Goal: Task Accomplishment & Management: Use online tool/utility

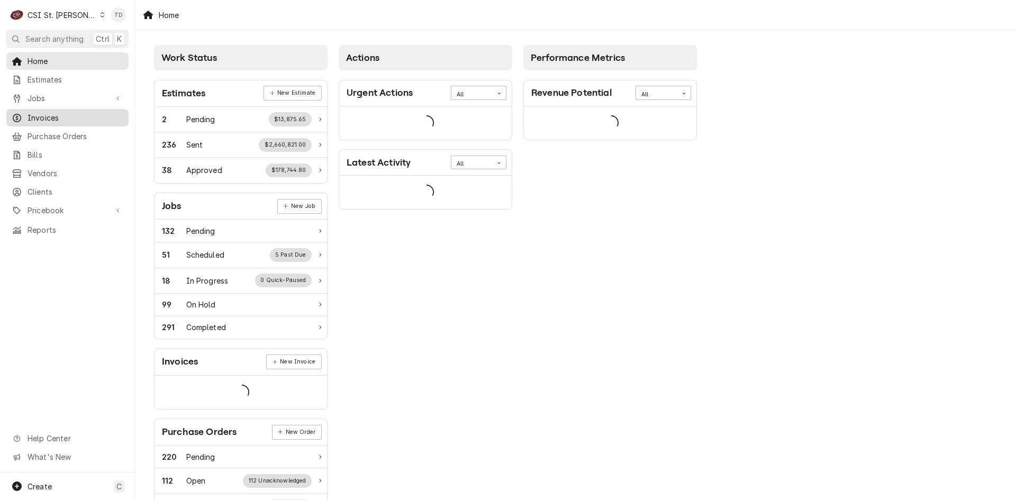
click at [86, 115] on span "Invoices" at bounding box center [76, 117] width 96 height 11
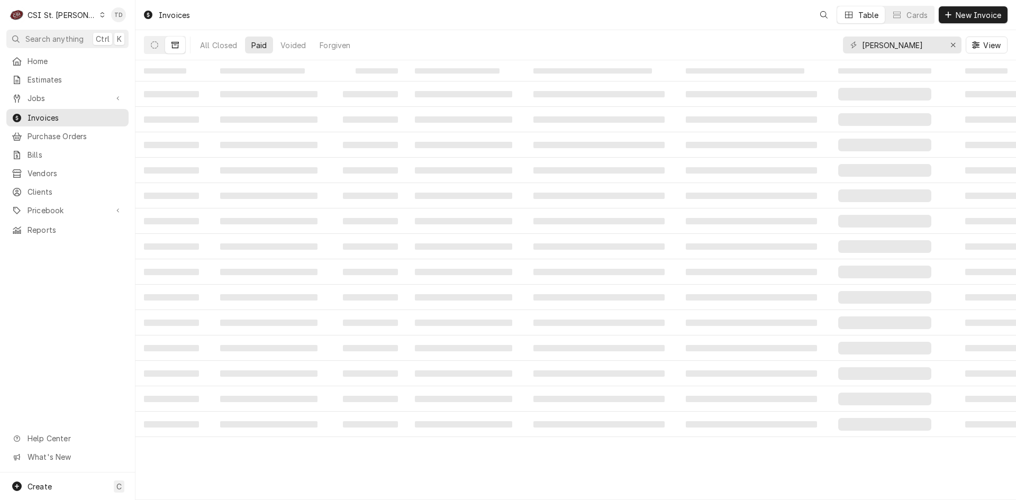
click at [100, 14] on icon "Dynamic Content Wrapper" at bounding box center [102, 14] width 5 height 5
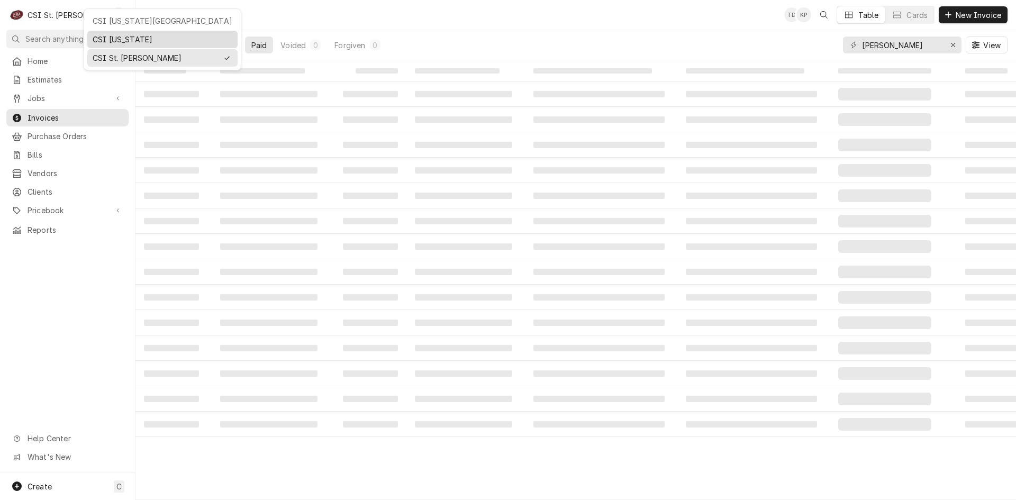
click at [110, 39] on div "CSI [US_STATE]" at bounding box center [163, 39] width 140 height 11
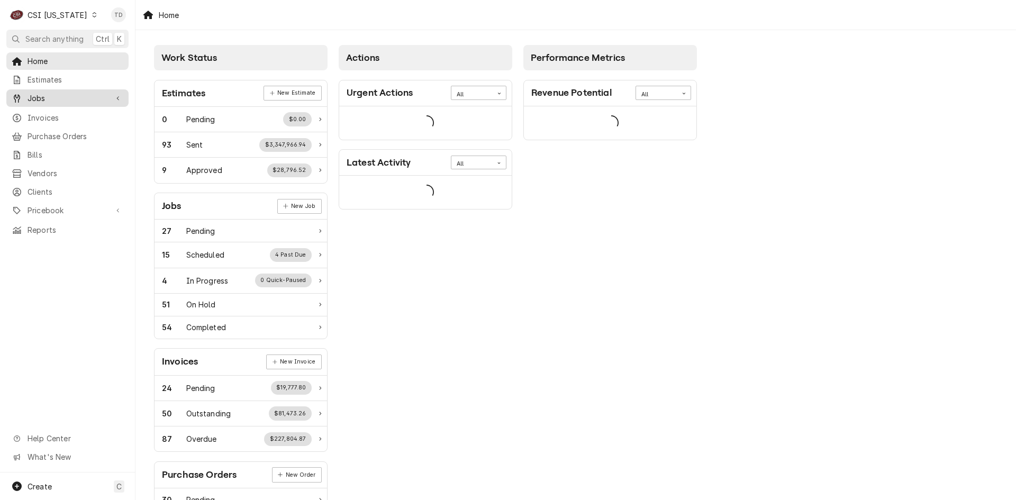
click at [56, 97] on span "Jobs" at bounding box center [68, 98] width 80 height 11
click at [54, 126] on link "Job Series" at bounding box center [67, 134] width 122 height 17
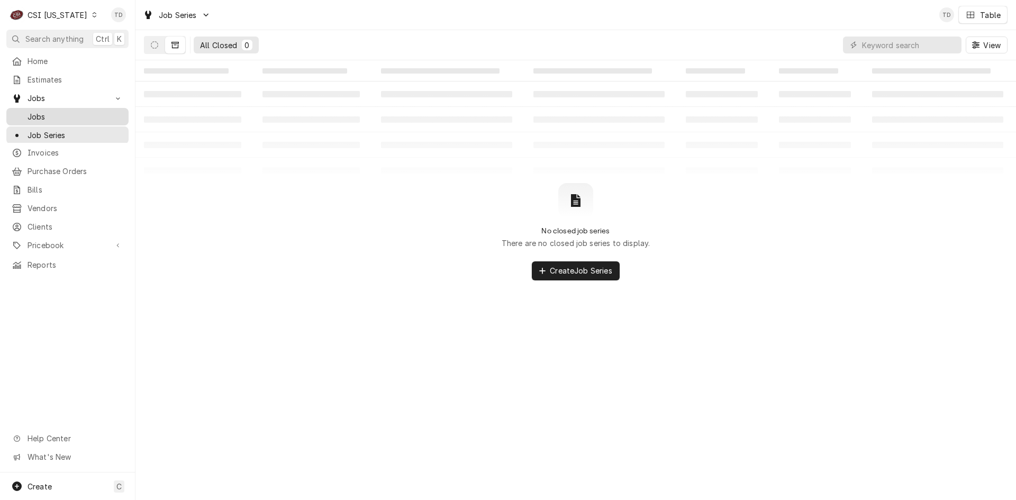
click at [48, 116] on span "Jobs" at bounding box center [76, 116] width 96 height 11
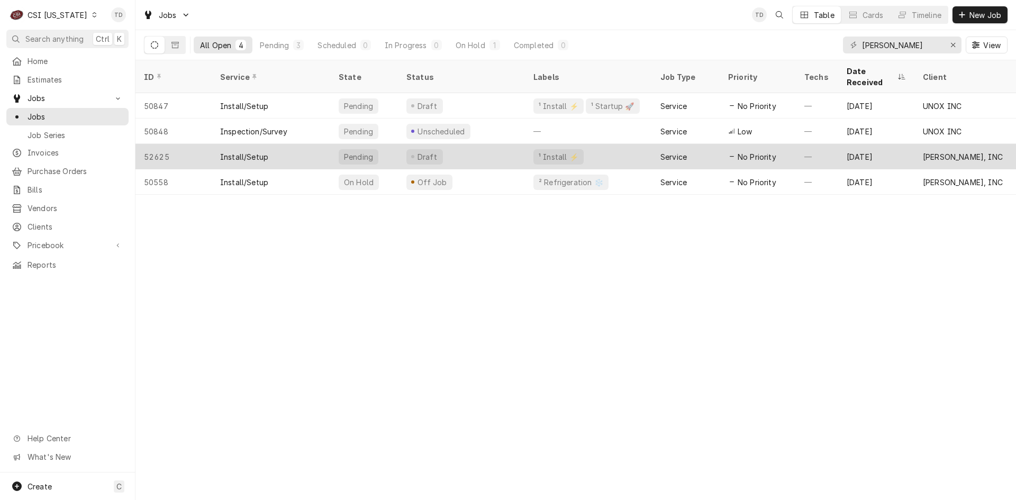
click at [513, 150] on div "Draft" at bounding box center [461, 156] width 127 height 25
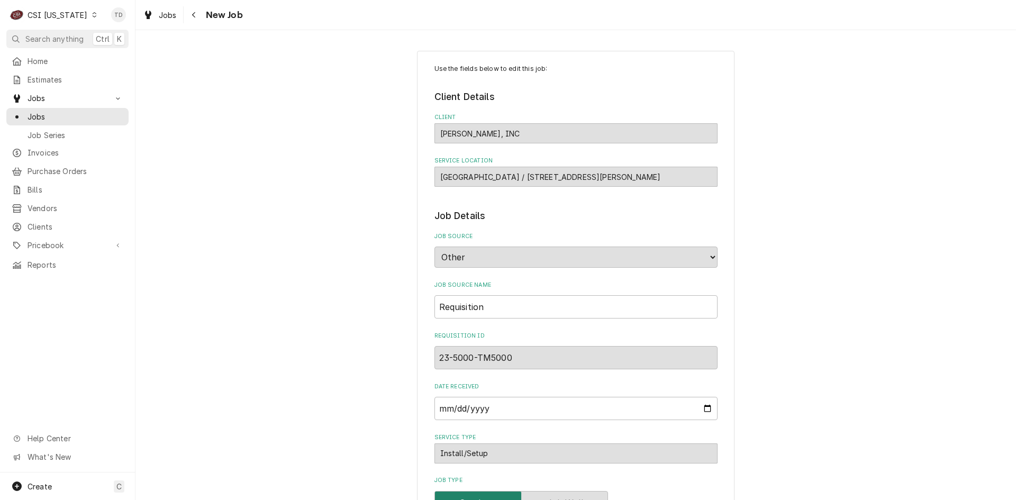
type textarea "x"
click at [194, 11] on icon "Navigate back" at bounding box center [194, 14] width 5 height 7
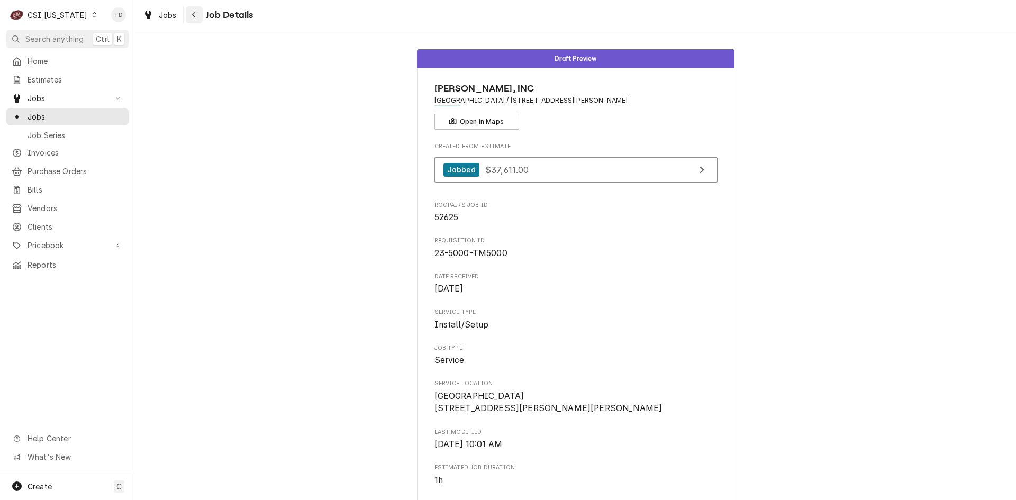
click at [195, 13] on icon "Navigate back" at bounding box center [194, 14] width 5 height 7
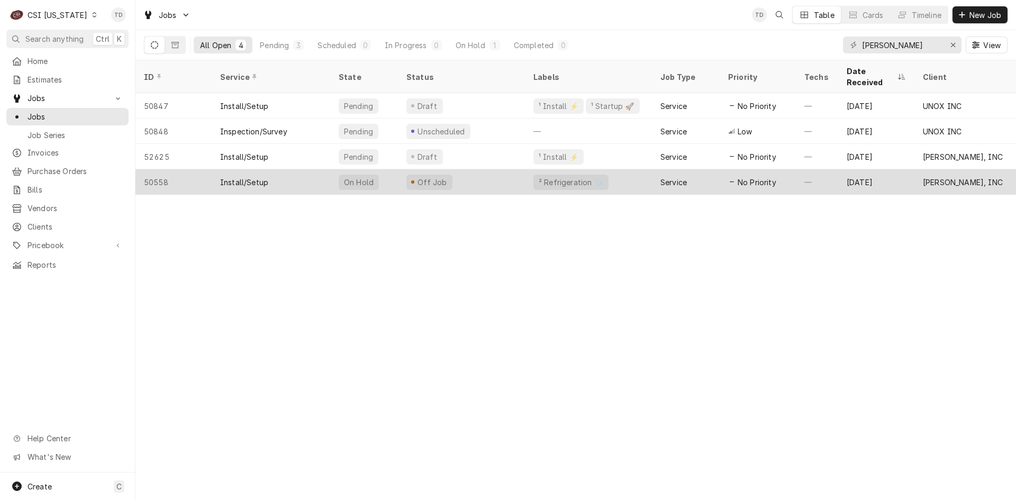
click at [292, 169] on div "Install/Setup" at bounding box center [271, 181] width 119 height 25
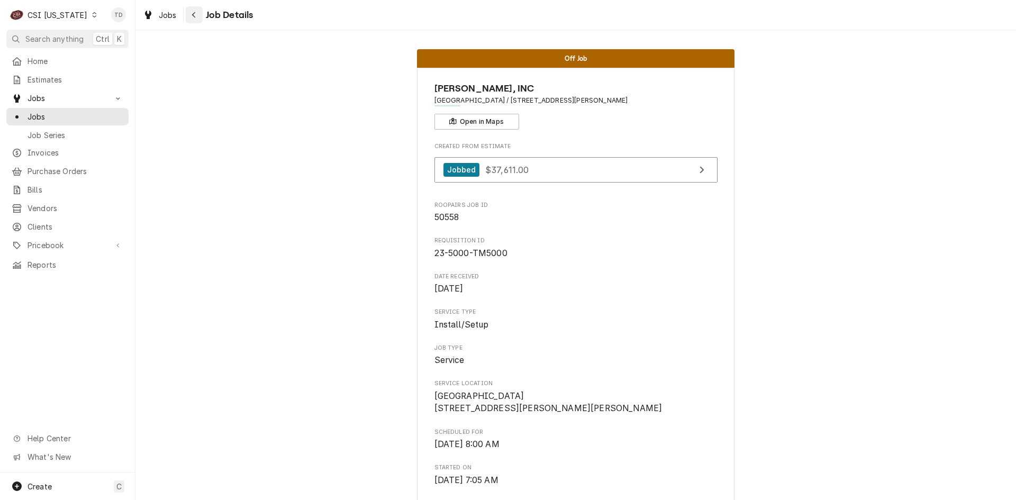
click at [196, 13] on div "Navigate back" at bounding box center [194, 15] width 11 height 11
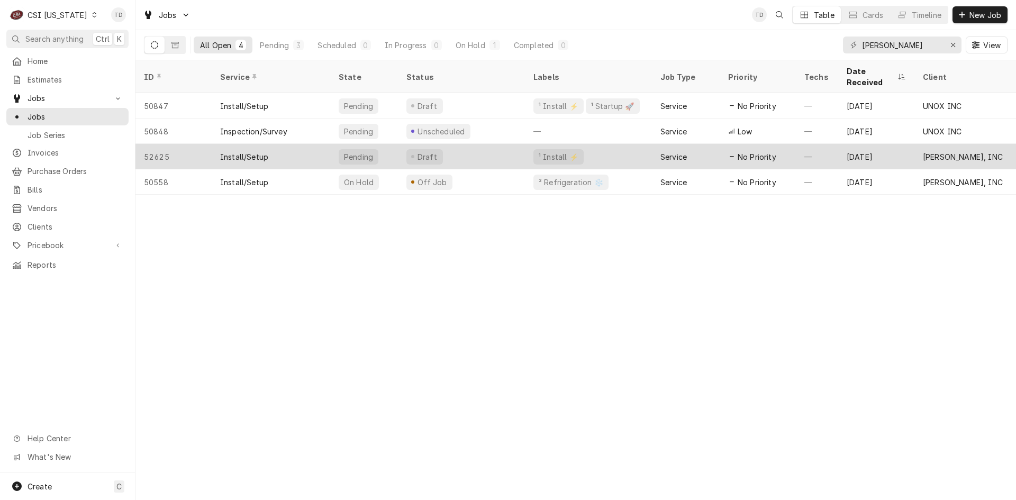
click at [299, 144] on div "Install/Setup" at bounding box center [271, 156] width 119 height 25
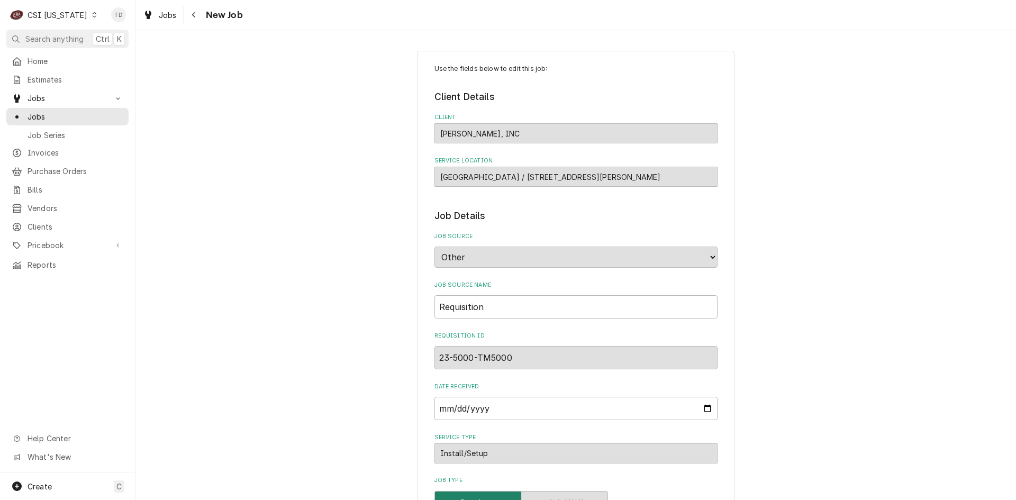
type textarea "x"
drag, startPoint x: 485, startPoint y: 214, endPoint x: 431, endPoint y: 212, distance: 54.0
click at [434, 212] on legend "Job Details" at bounding box center [575, 216] width 283 height 14
click at [194, 13] on icon "Navigate back" at bounding box center [193, 15] width 3 height 6
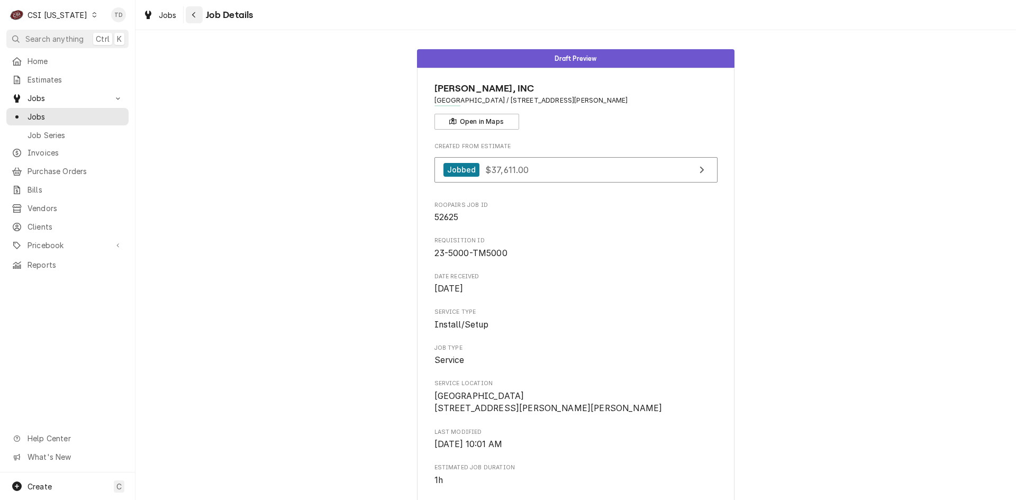
click at [199, 17] on div "Navigate back" at bounding box center [194, 15] width 11 height 11
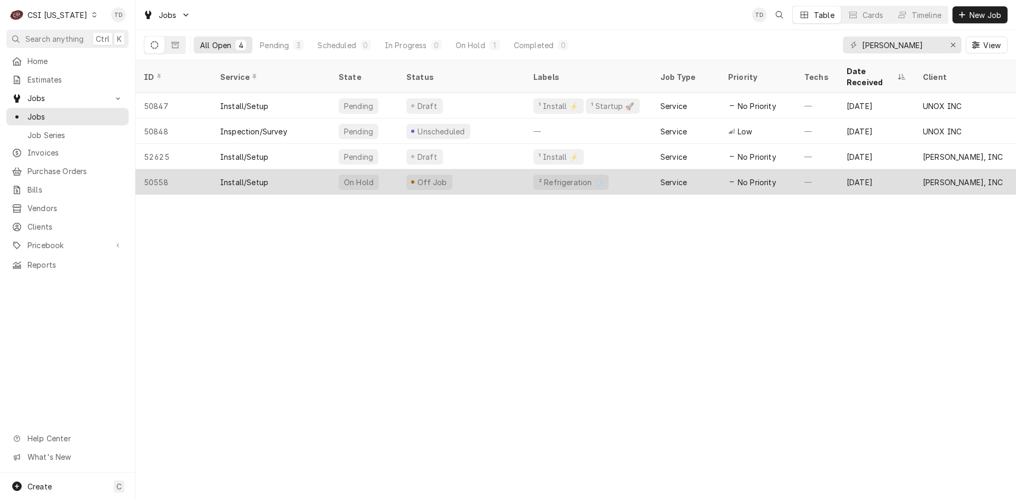
click at [294, 169] on div "Install/Setup" at bounding box center [271, 181] width 119 height 25
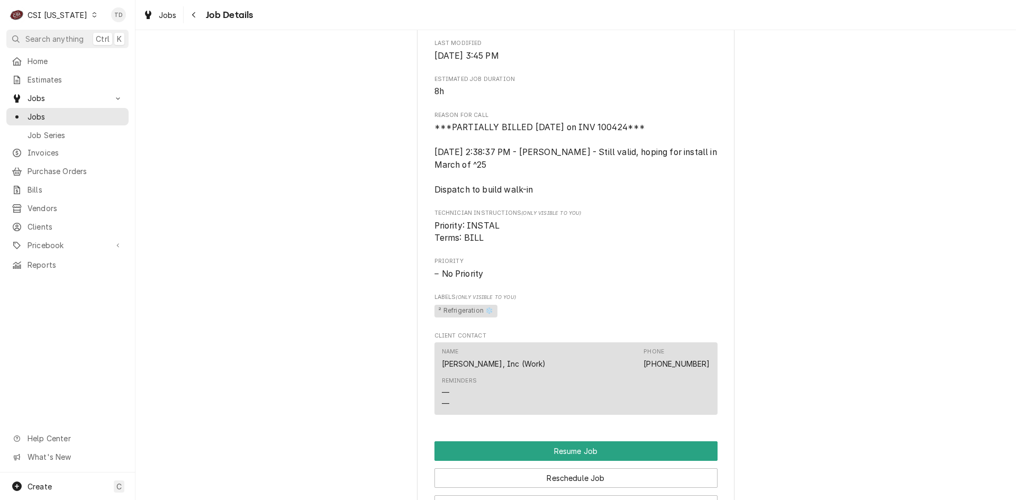
scroll to position [1058, 0]
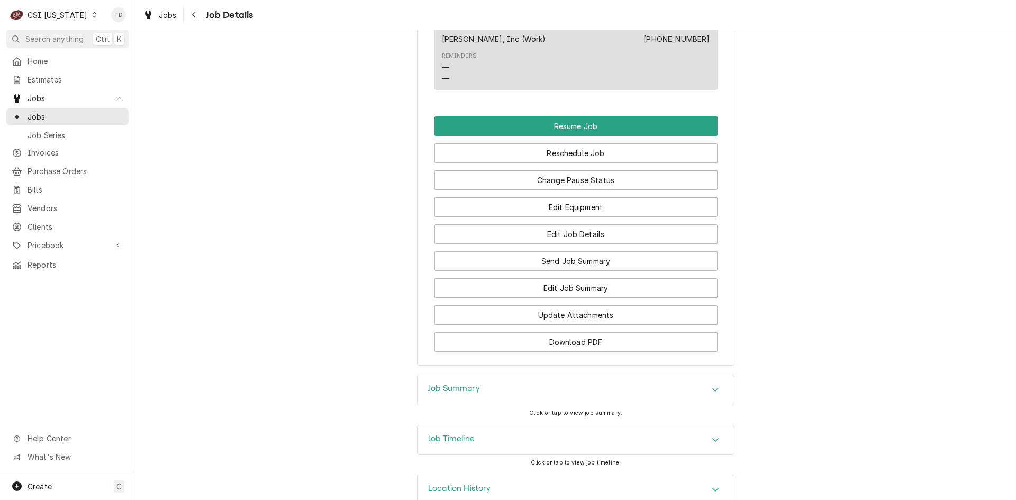
click at [538, 403] on div "Job Summary" at bounding box center [575, 390] width 316 height 30
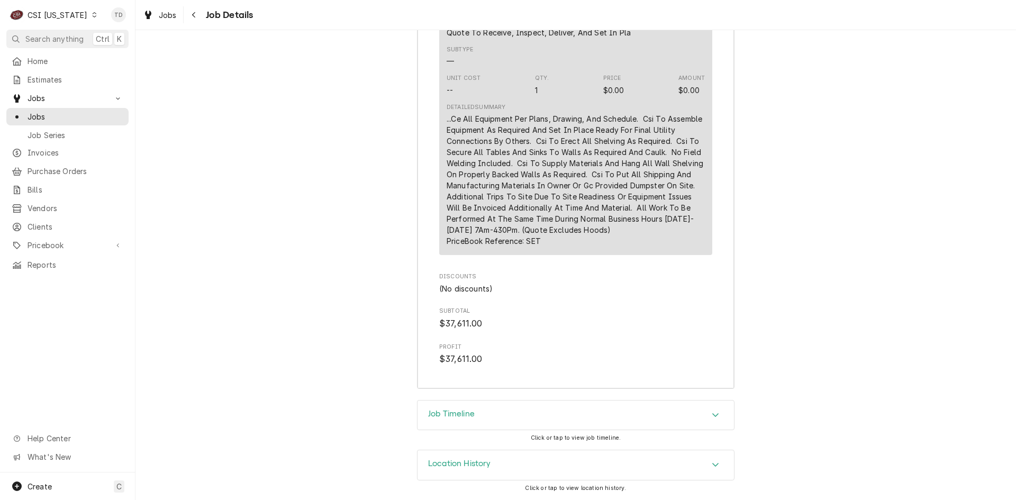
scroll to position [3096, 0]
click at [537, 418] on div "Job Timeline" at bounding box center [575, 415] width 316 height 30
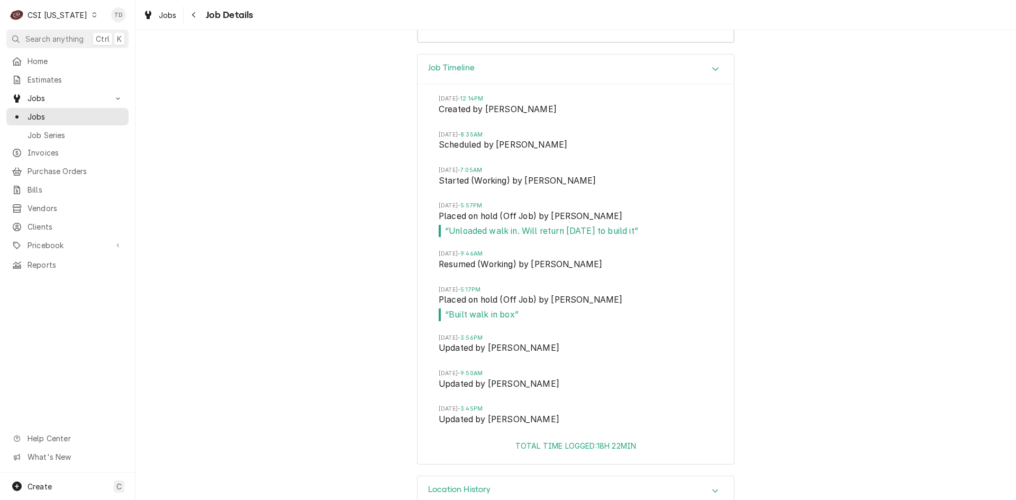
scroll to position [3431, 0]
